Goal: Download file/media

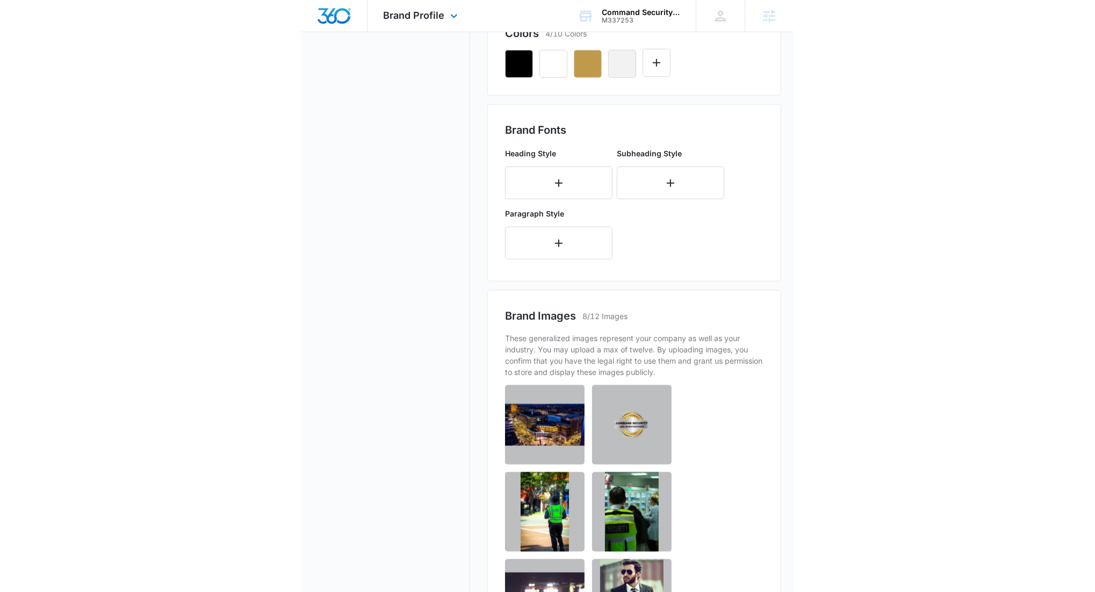
scroll to position [342, 0]
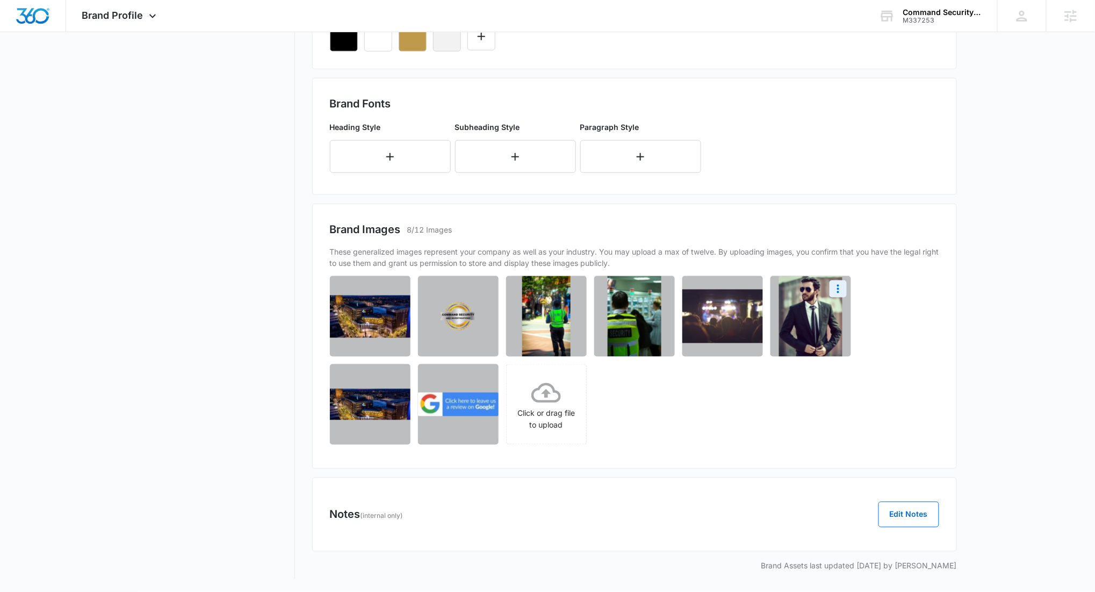
click at [492, 319] on img at bounding box center [810, 316] width 63 height 81
click at [492, 317] on img at bounding box center [635, 316] width 54 height 81
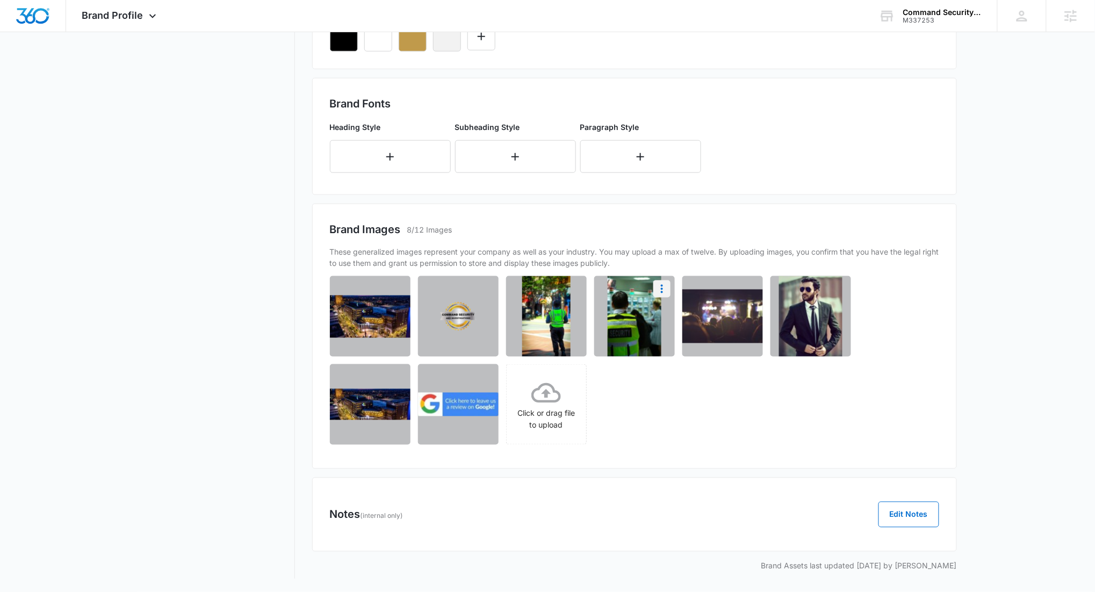
click at [492, 289] on icon "More" at bounding box center [662, 289] width 13 height 13
click at [492, 314] on button "Download" at bounding box center [634, 319] width 74 height 16
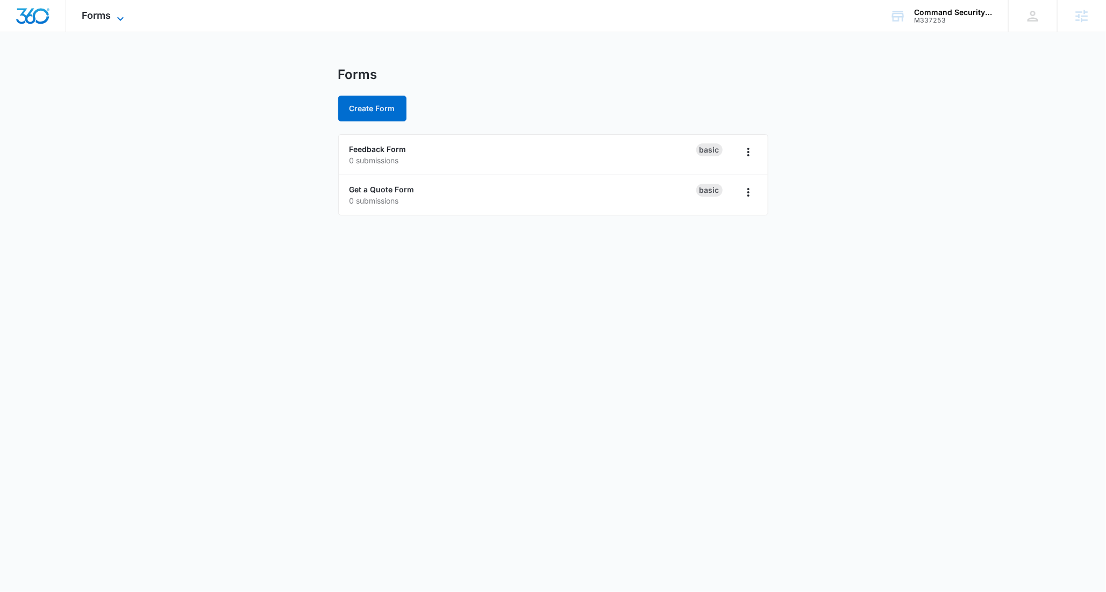
click at [120, 9] on div "Forms Apps Reputation Websites Forms CRM Email Social Shop Content Ads Intellig…" at bounding box center [104, 16] width 77 height 32
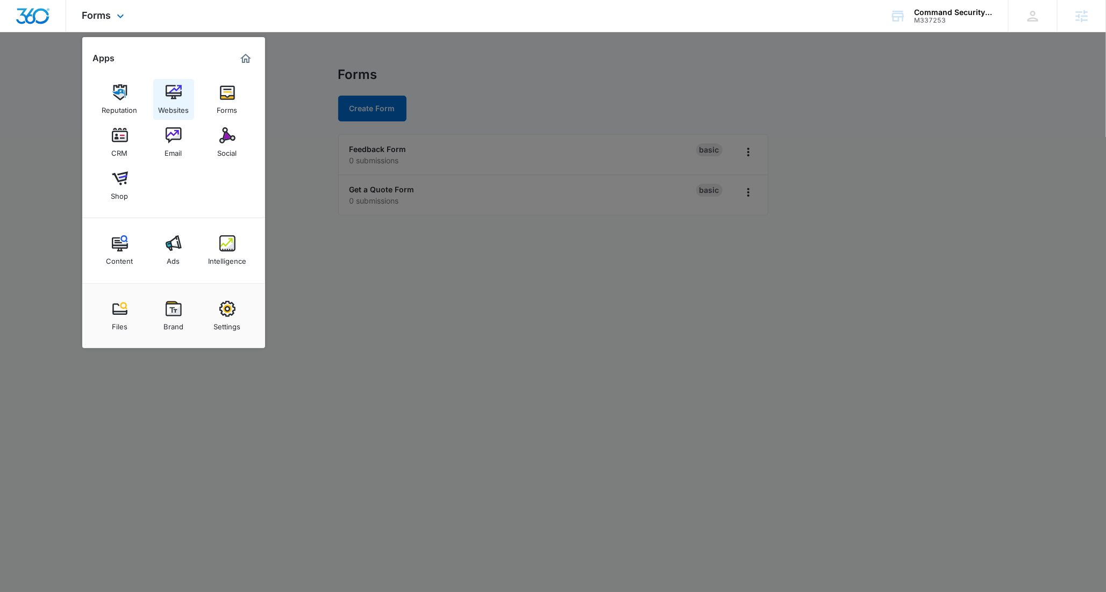
click at [181, 87] on img at bounding box center [174, 92] width 16 height 16
